Goal: Find contact information: Find contact information

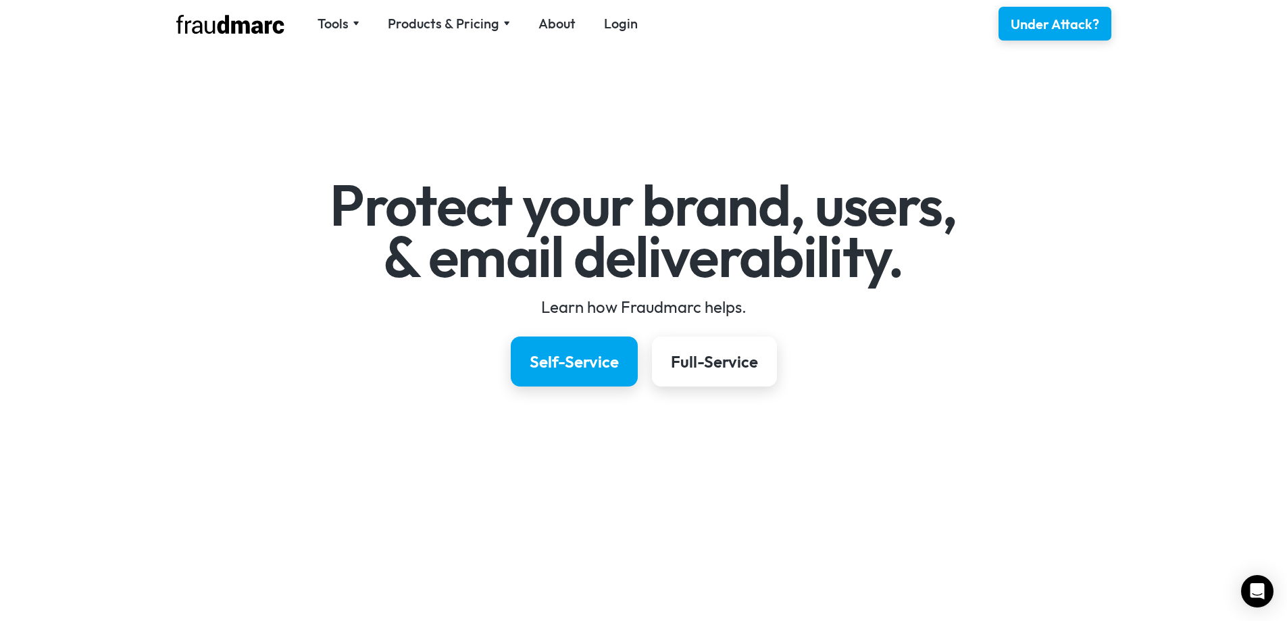
drag, startPoint x: 1181, startPoint y: 273, endPoint x: 1162, endPoint y: 273, distance: 18.9
click at [1181, 273] on div "Protect your brand, users, & email deliverability. Learn how Fraudmarc helps. S…" at bounding box center [643, 280] width 1287 height 428
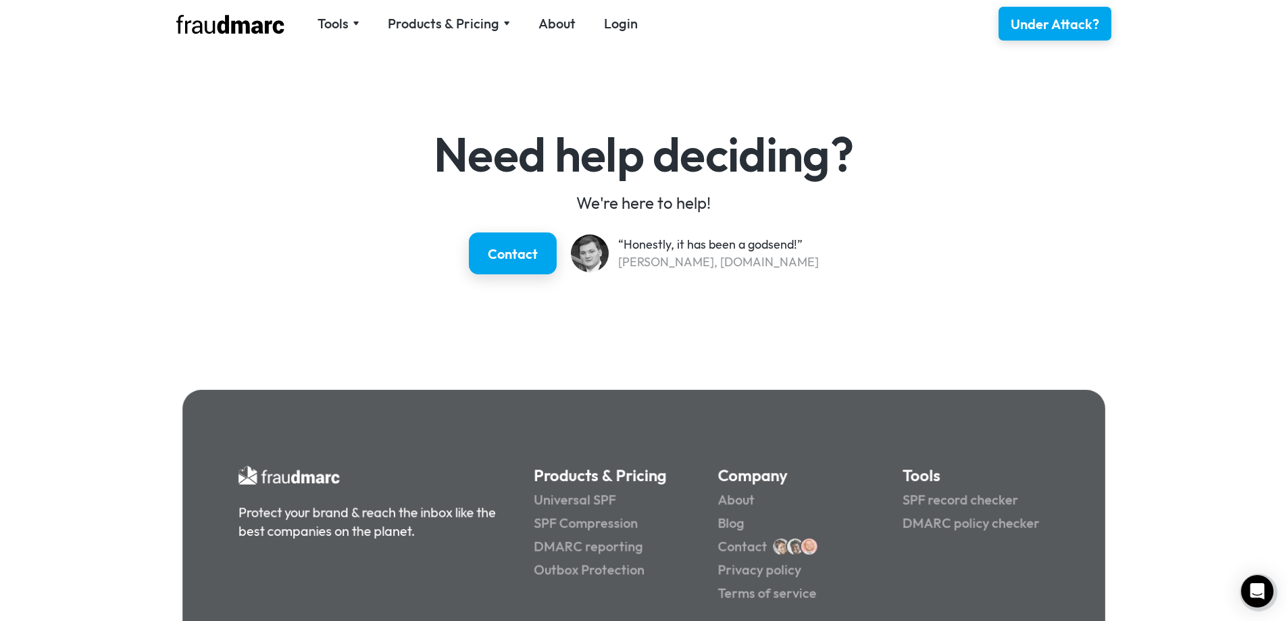
scroll to position [2006, 0]
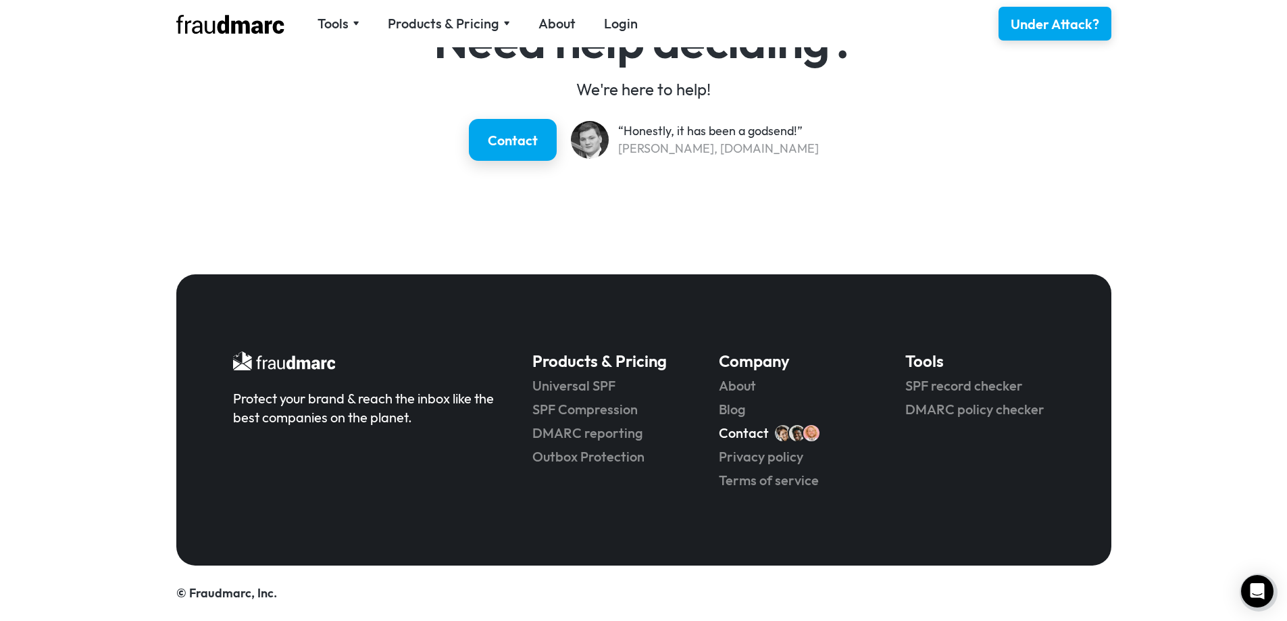
click at [742, 439] on link "Contact" at bounding box center [744, 433] width 50 height 19
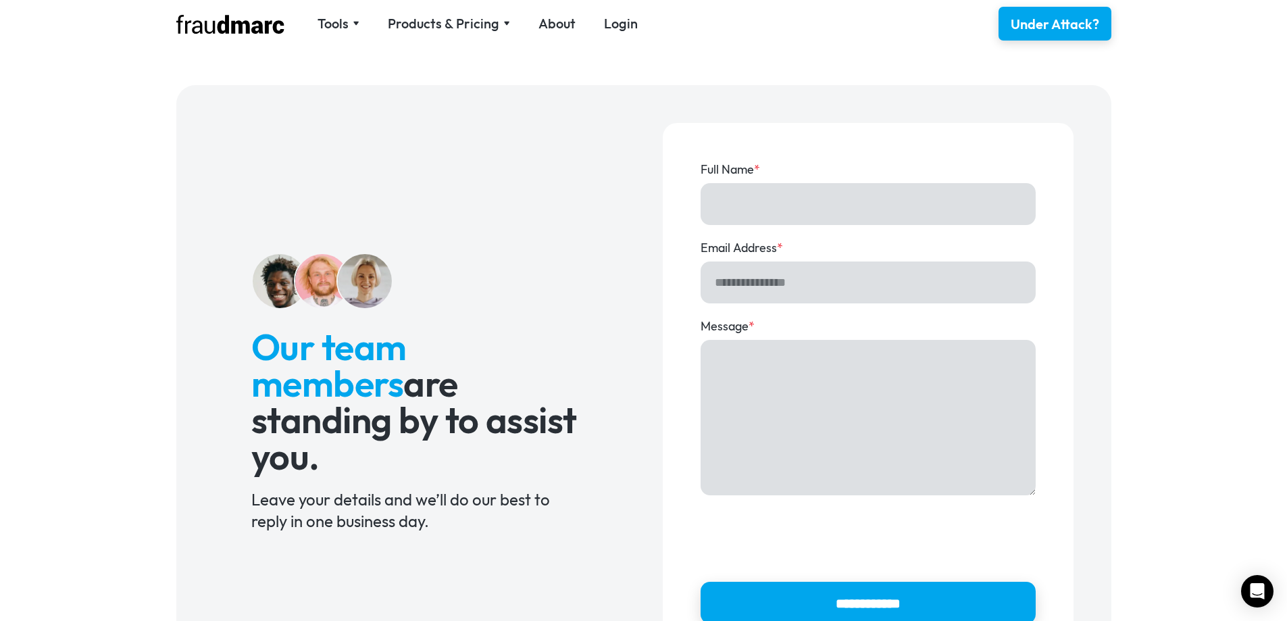
drag, startPoint x: 1187, startPoint y: 180, endPoint x: 1129, endPoint y: 169, distance: 59.2
click at [1190, 182] on div "**********" at bounding box center [643, 392] width 1287 height 652
